Goal: Use online tool/utility: Utilize a website feature to perform a specific function

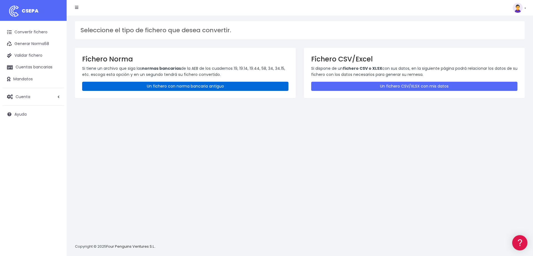
click at [166, 87] on link "Un fichero con norma bancaria antiguo" at bounding box center [185, 86] width 206 height 9
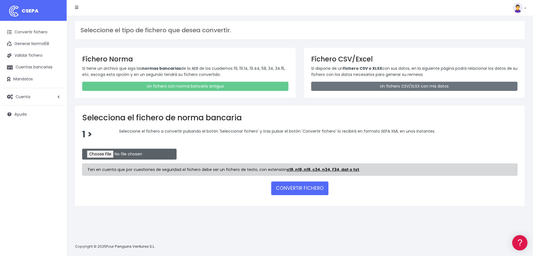
click at [102, 155] on input "file" at bounding box center [129, 154] width 94 height 11
type input "C:\fakepath\overantsabadell01102025.c19"
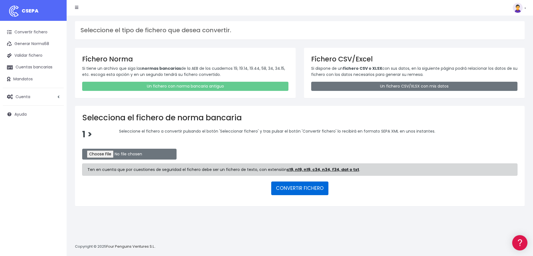
click at [292, 186] on button "CONVERTIR FICHERO" at bounding box center [299, 187] width 57 height 13
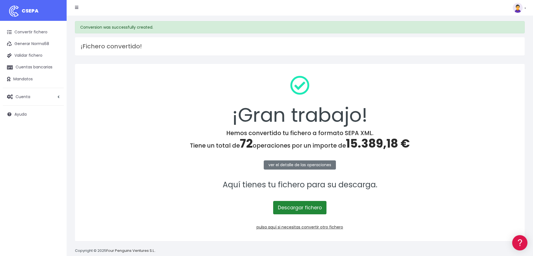
click at [292, 203] on link "Descargar fichero" at bounding box center [299, 207] width 53 height 13
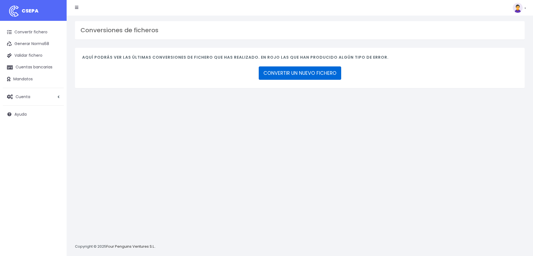
click at [263, 70] on link "CONVERTIR UN NUEVO FICHERO" at bounding box center [300, 72] width 82 height 13
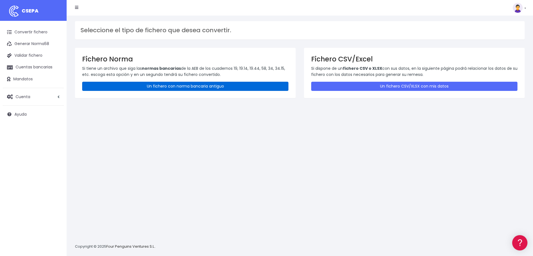
click at [153, 88] on link "Un fichero con norma bancaria antiguo" at bounding box center [185, 86] width 206 height 9
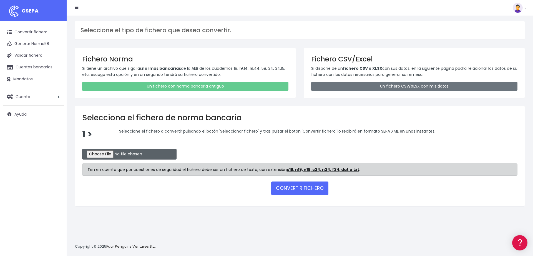
click at [101, 151] on input "file" at bounding box center [129, 154] width 94 height 11
type input "C:\fakepath\brandpostsabadell01102025.c19"
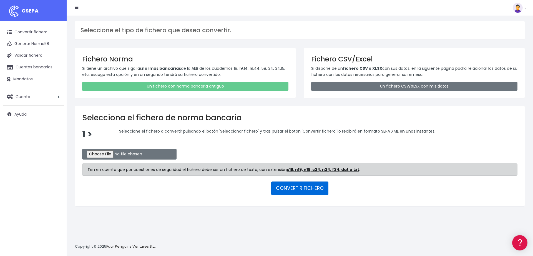
click at [302, 187] on button "CONVERTIR FICHERO" at bounding box center [299, 187] width 57 height 13
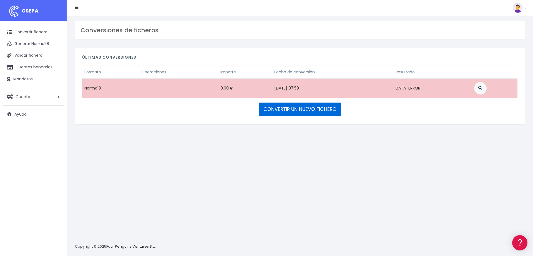
click at [283, 103] on link "CONVERTIR UN NUEVO FICHERO" at bounding box center [300, 108] width 82 height 13
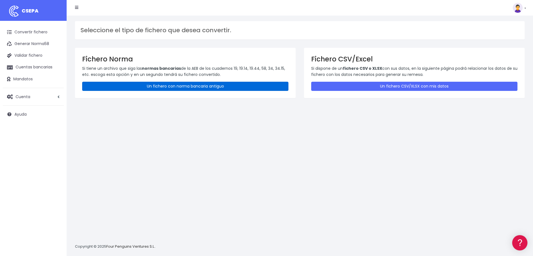
click at [172, 85] on link "Un fichero con norma bancaria antiguo" at bounding box center [185, 86] width 206 height 9
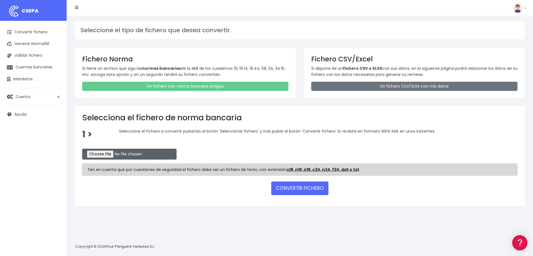
click at [100, 153] on input "file" at bounding box center [129, 154] width 94 height 11
type input "C:\fakepath\brandpostsabadell01102025-1.c19"
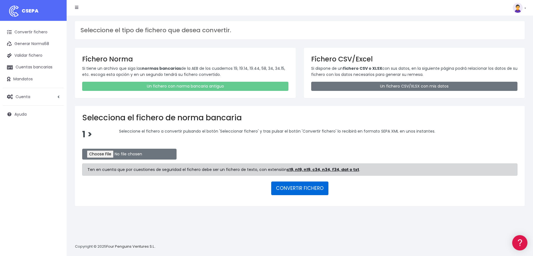
click at [290, 188] on button "CONVERTIR FICHERO" at bounding box center [299, 187] width 57 height 13
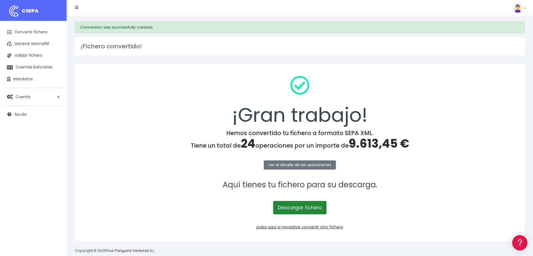
click at [293, 211] on link "Descargar fichero" at bounding box center [299, 207] width 53 height 13
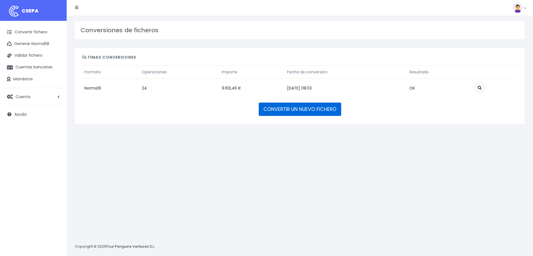
click at [276, 106] on link "CONVERTIR UN NUEVO FICHERO" at bounding box center [300, 108] width 82 height 13
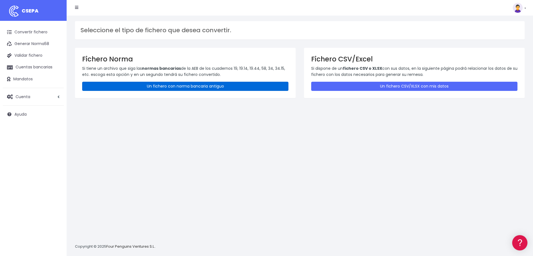
click at [191, 85] on link "Un fichero con norma bancaria antiguo" at bounding box center [185, 86] width 206 height 9
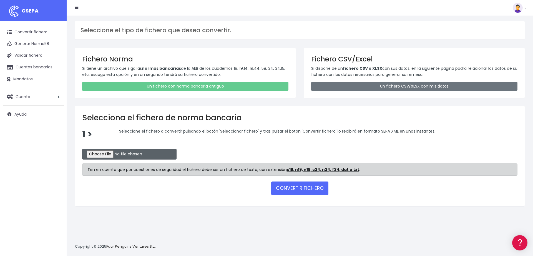
click at [103, 154] on input "file" at bounding box center [129, 154] width 94 height 11
type input "C:\fakepath\ibepartnersabadell01102025.c19"
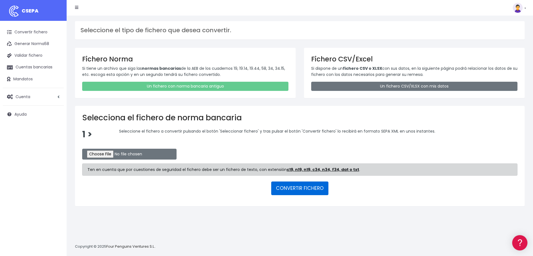
click at [291, 188] on button "CONVERTIR FICHERO" at bounding box center [299, 187] width 57 height 13
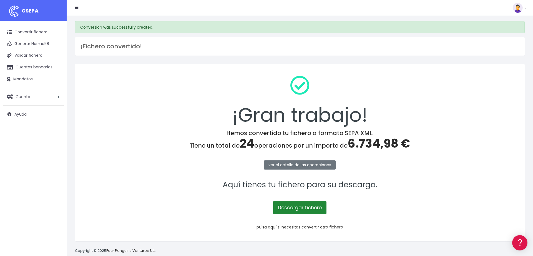
click at [299, 205] on link "Descargar fichero" at bounding box center [299, 207] width 53 height 13
